Goal: Task Accomplishment & Management: Use online tool/utility

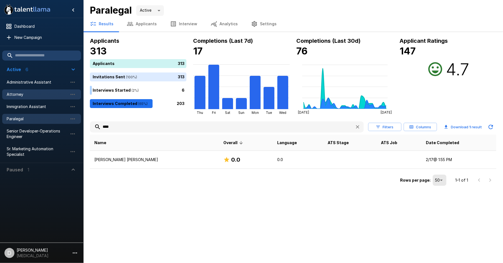
drag, startPoint x: 39, startPoint y: 93, endPoint x: 48, endPoint y: 95, distance: 9.6
click at [39, 92] on span "Attorney" at bounding box center [37, 95] width 61 height 6
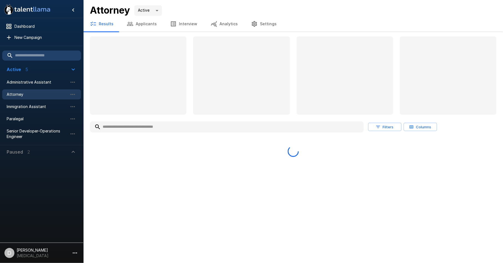
click at [128, 128] on input "text" at bounding box center [227, 127] width 274 height 10
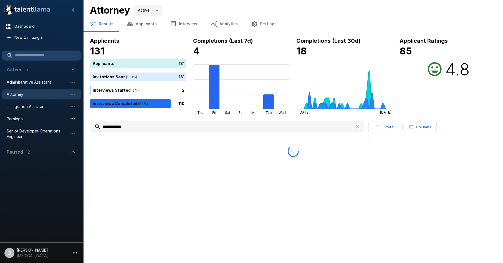
type input "**********"
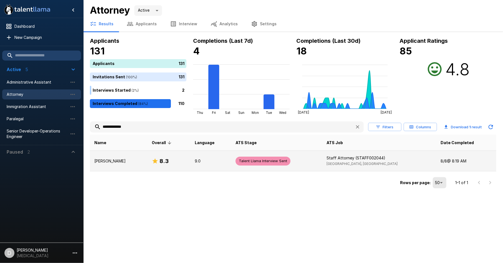
click at [121, 162] on p "[PERSON_NAME]" at bounding box center [118, 161] width 49 height 6
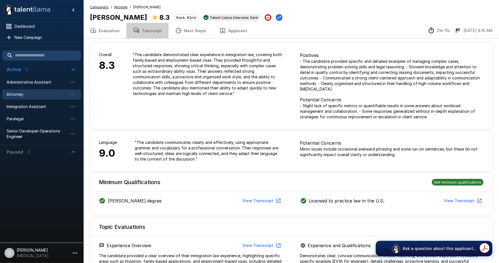
click at [148, 30] on button "Transcript" at bounding box center [147, 31] width 42 height 16
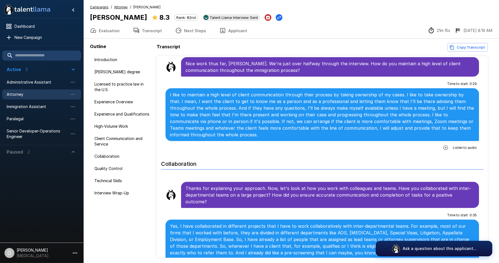
scroll to position [679, 0]
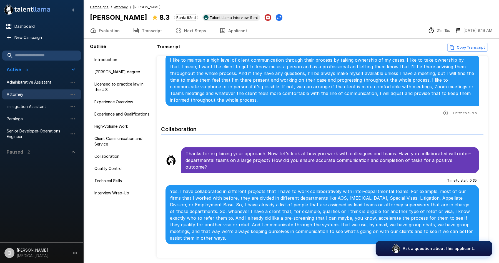
click at [95, 33] on icon "button" at bounding box center [93, 30] width 7 height 7
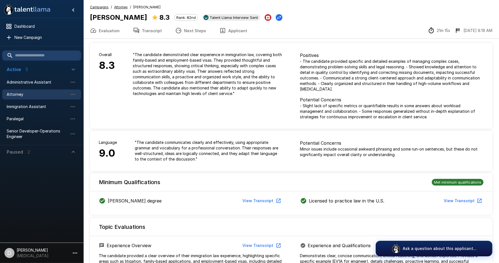
click at [138, 29] on button "Transcript" at bounding box center [147, 31] width 42 height 16
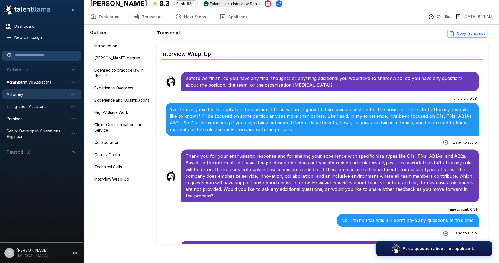
scroll to position [21, 0]
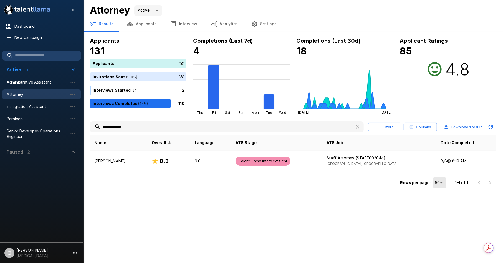
drag, startPoint x: 139, startPoint y: 126, endPoint x: 100, endPoint y: 126, distance: 38.3
click at [100, 126] on input "**********" at bounding box center [220, 127] width 261 height 10
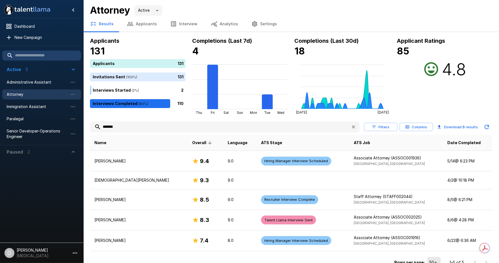
type input "*******"
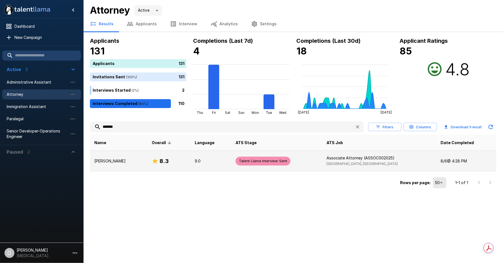
click at [124, 161] on p "[PERSON_NAME]" at bounding box center [118, 161] width 49 height 6
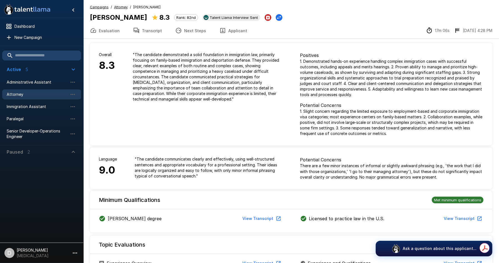
click at [135, 31] on icon "button" at bounding box center [137, 31] width 6 height 6
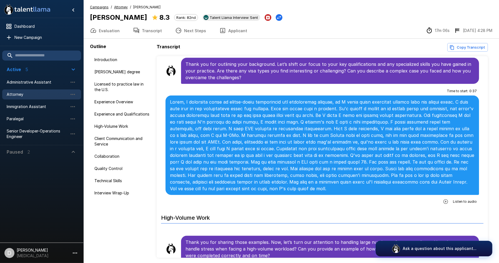
scroll to position [493, 0]
